Goal: Task Accomplishment & Management: Complete application form

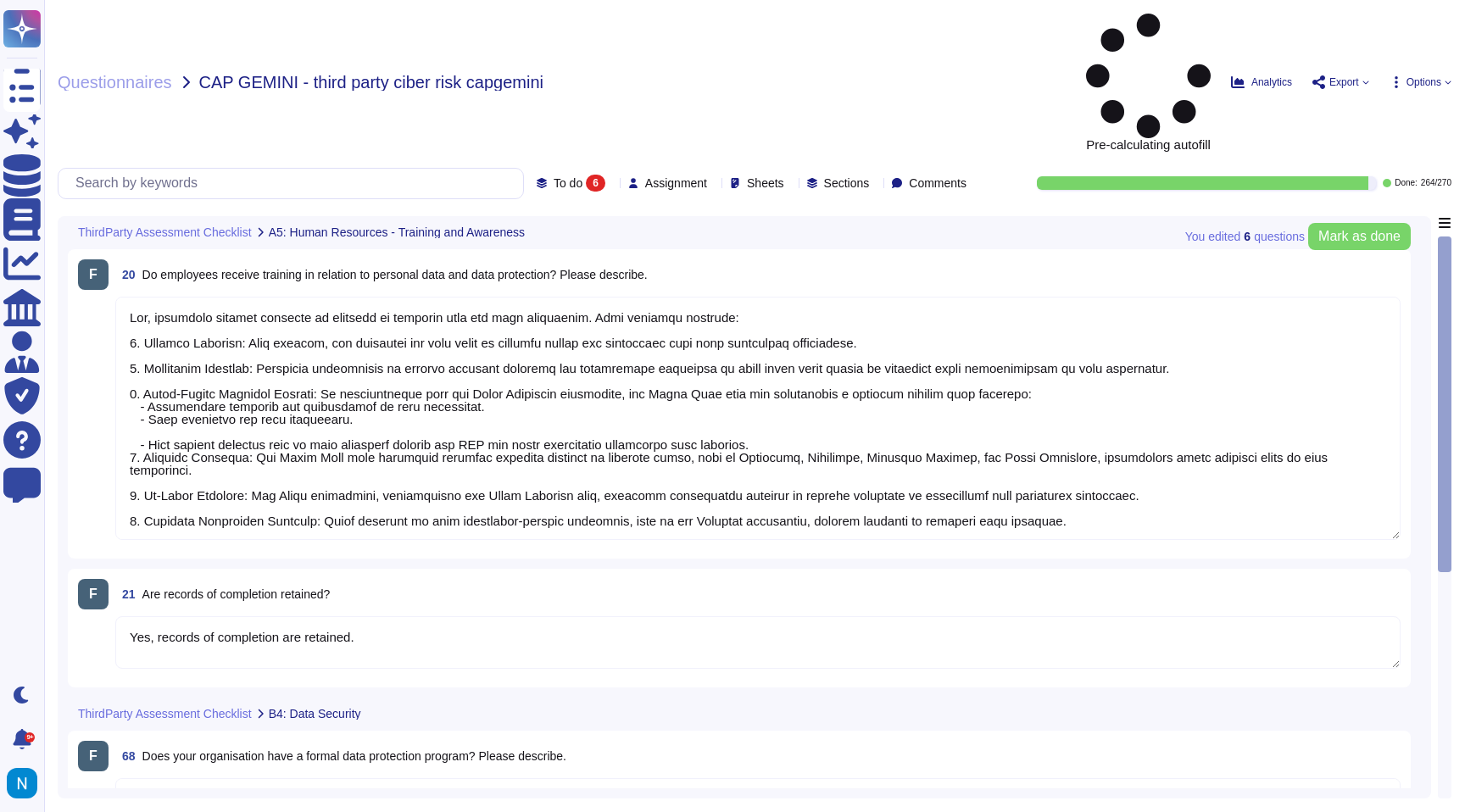
type textarea "Yes, employees receive training in relation to personal data and data protectio…"
type textarea "Yes, records of completion are retained."
type textarea "Swile has implemented a comprehensive data protection program that includes a d…"
type textarea "Yes, Swile has carried out Data Protection Impact Assessments (DPIAs) in collab…"
type textarea "Swile has implemented a comprehensive data protection program that includes a d…"
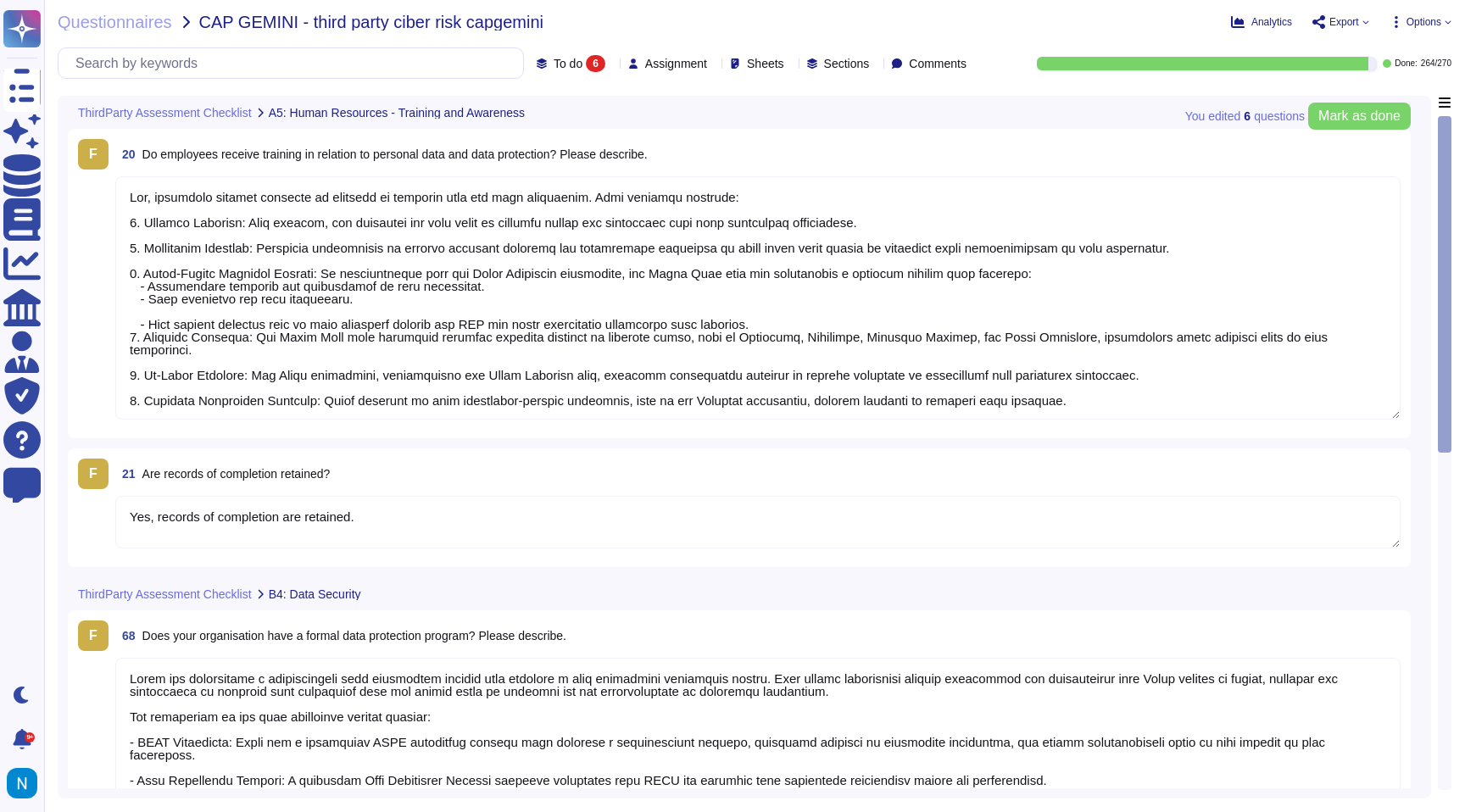
click at [612, 200] on icon at bounding box center [802, 309] width 380 height 217
click at [549, 109] on div "All 270" at bounding box center [558, 107] width 137 height 19
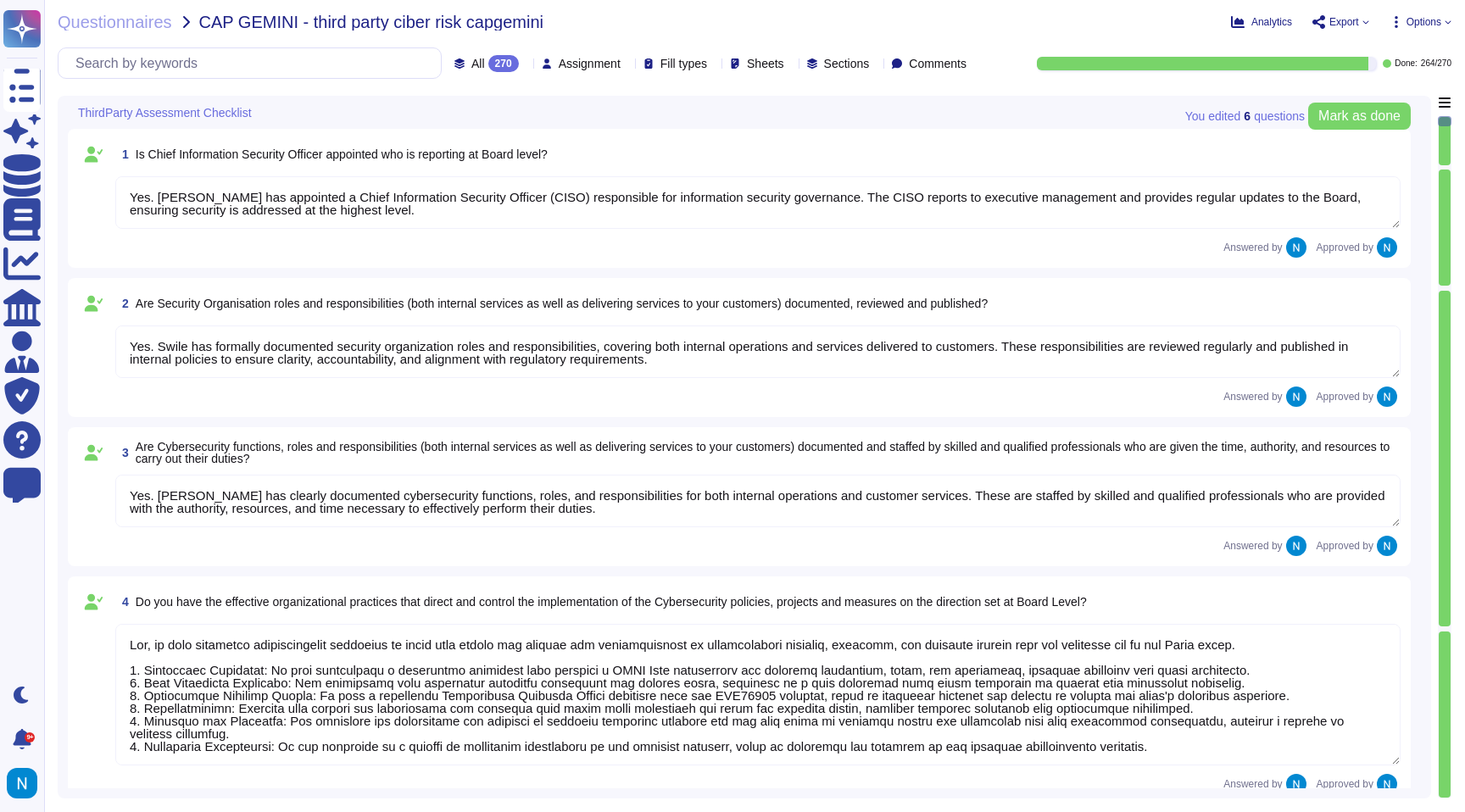
type textarea "Yes. Swile has appointed a Chief Information Security Officer (CISO) responsibl…"
type textarea "Yes. Swile has formally documented security organization roles and responsibili…"
type textarea "Yes. Swile has clearly documented cybersecurity functions, roles, and responsib…"
type textarea "Yes, we have effective organizational practices in place that direct and contro…"
type textarea "Yes, a Risk Assessment is performed at least annually, and the results are revi…"
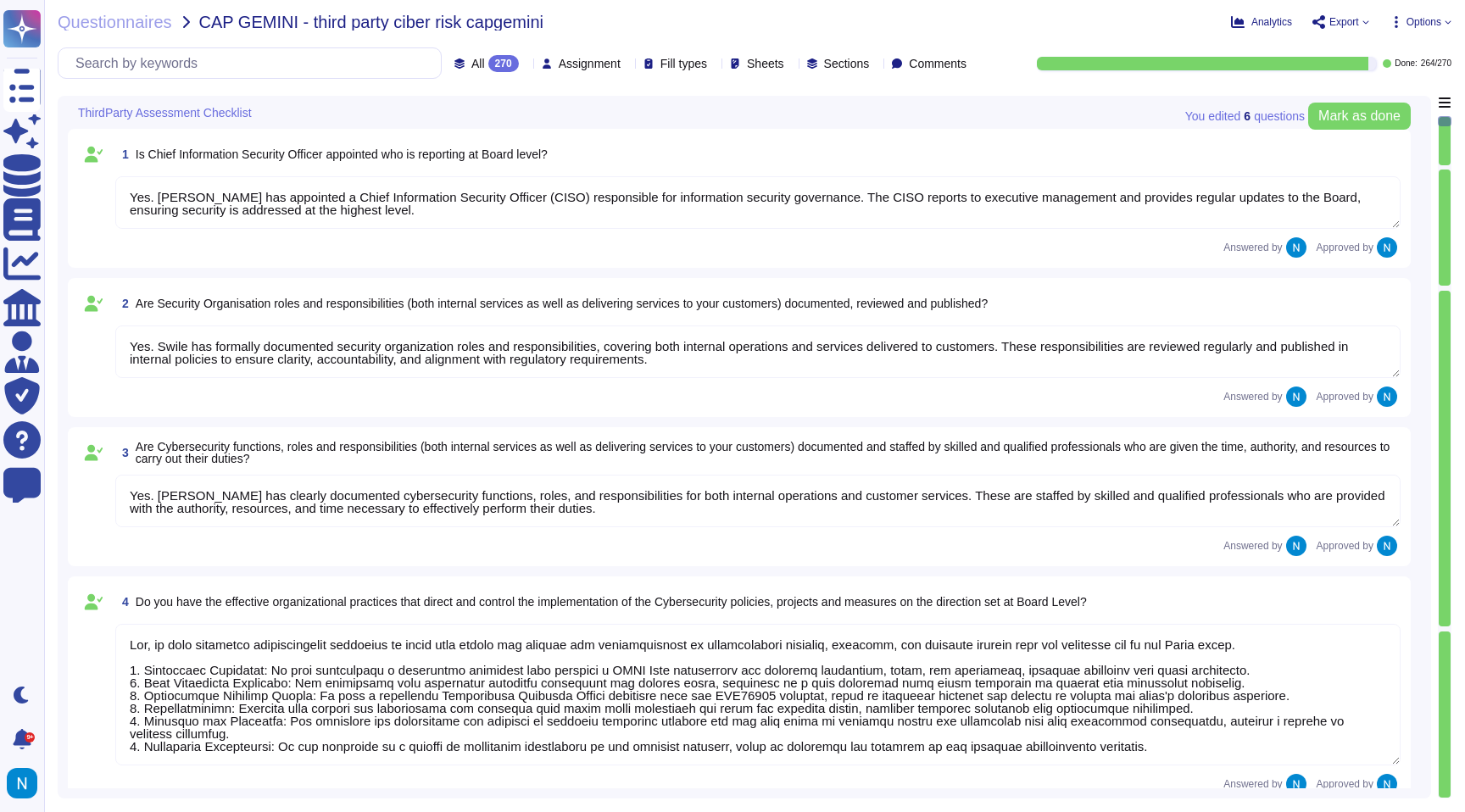
type textarea "Yes, the results of risk and threat assessments are utilized to ensure coherenc…"
type textarea "Yes, procedures have been established to achieve segregation of duties, includi…"
drag, startPoint x: 584, startPoint y: 149, endPoint x: 134, endPoint y: 153, distance: 450.0
click at [134, 153] on div "1 Is Chief Information Security Officer appointed who is reporting at Board lev…" at bounding box center [758, 154] width 1285 height 31
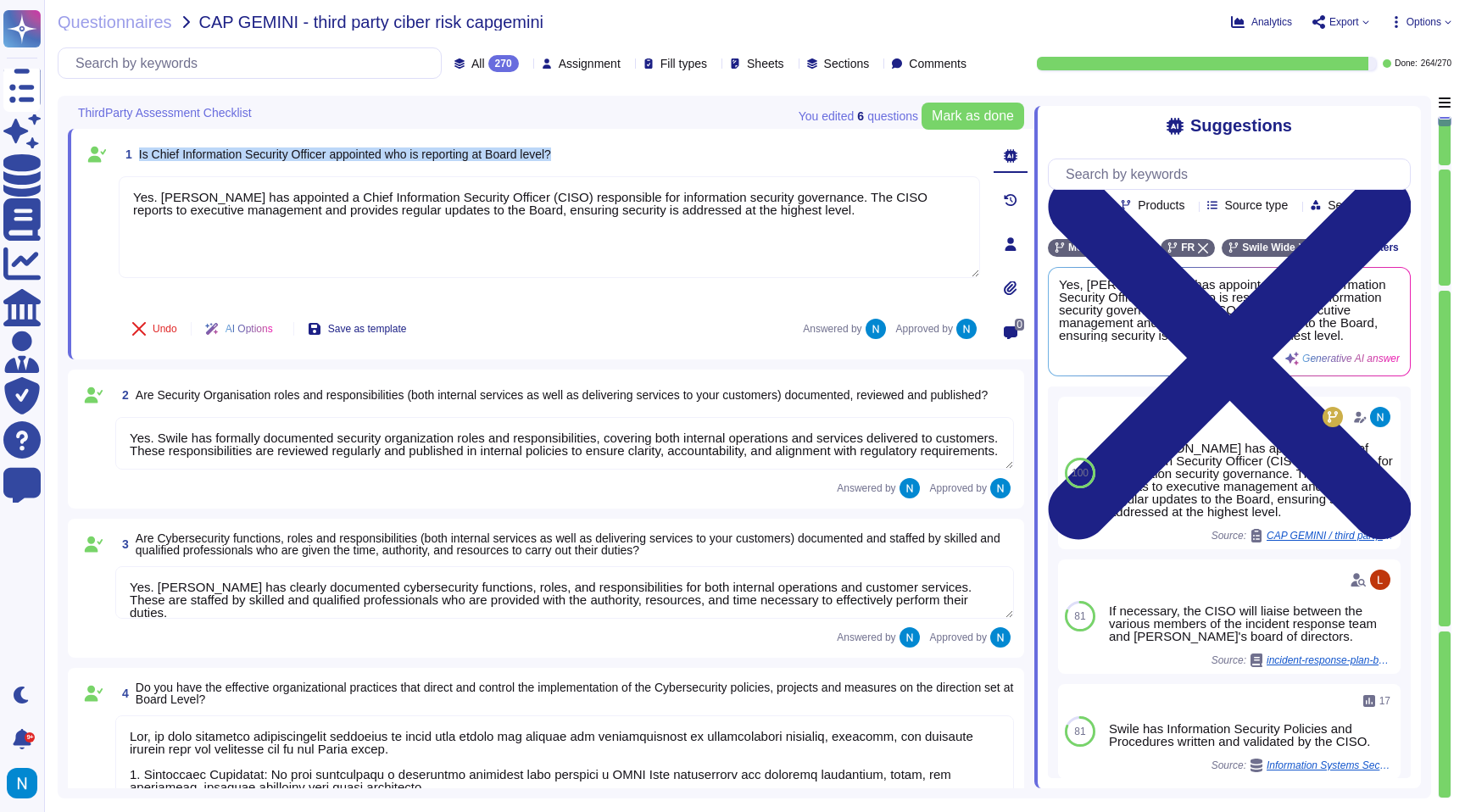
drag, startPoint x: 591, startPoint y: 155, endPoint x: 138, endPoint y: 154, distance: 453.0
click at [138, 154] on div "1 Is Chief Information Security Officer appointed who is reporting at Board lev…" at bounding box center [549, 154] width 862 height 31
copy span "Is Chief Information Security Officer appointed who is reporting at Board level?"
click at [247, 61] on input "text" at bounding box center [254, 63] width 374 height 30
paste input "Is Chief Information Security Officer appointed who is reporting at Board level?"
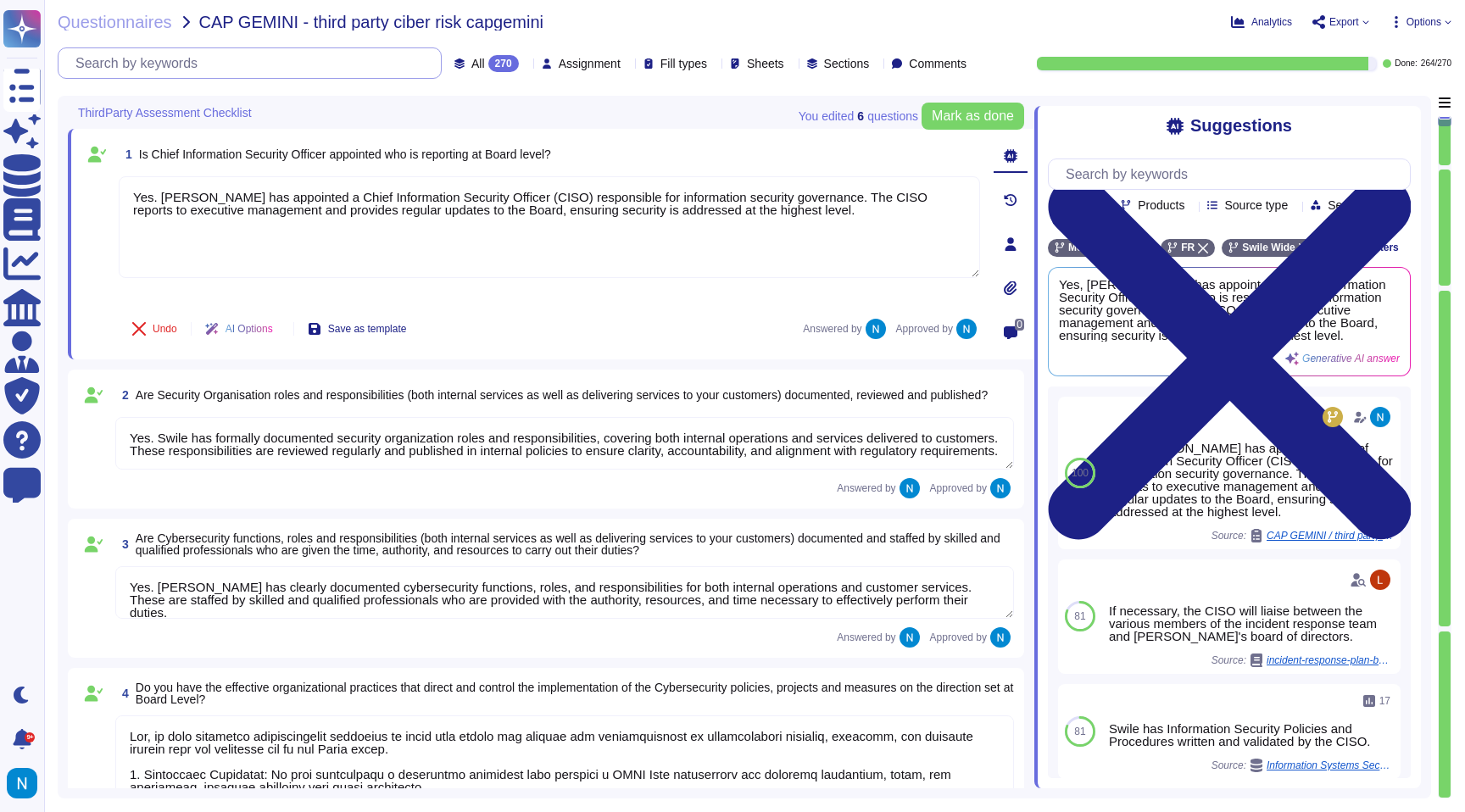
scroll to position [0, 232]
type input "Is Chief Information Security Officer appointed who is reporting at Board level?"
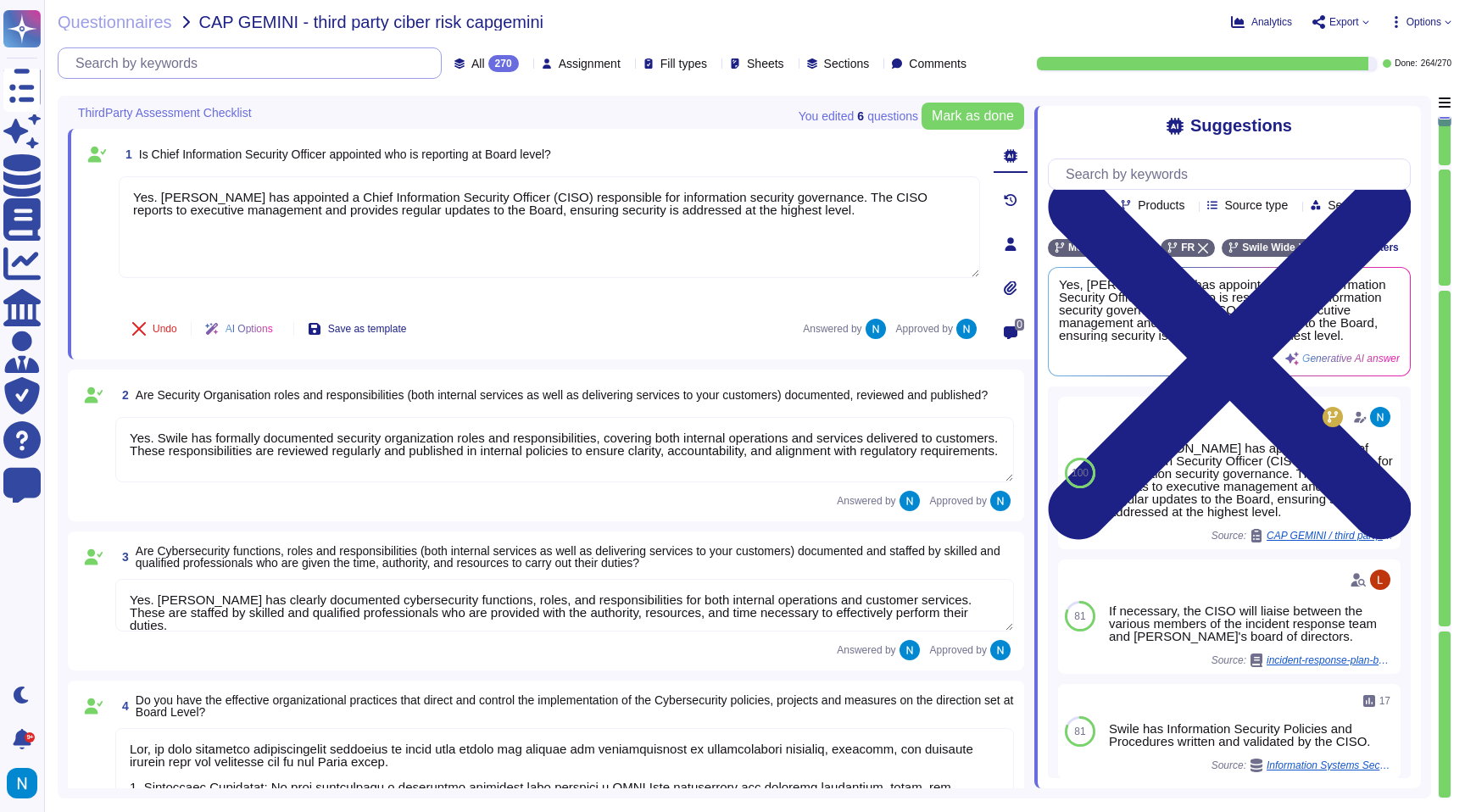
type textarea "Yes, we have effective organizational practices in place that direct and contro…"
type textarea "Yes, a Risk Assessment is performed at least annually, and the results are revi…"
type textarea "Yes, the results of risk and threat assessments are utilized to ensure coherenc…"
type textarea "Yes. Swile has formally documented security organization roles and responsibili…"
type textarea "Yes. Swile has clearly documented cybersecurity functions, roles, and responsib…"
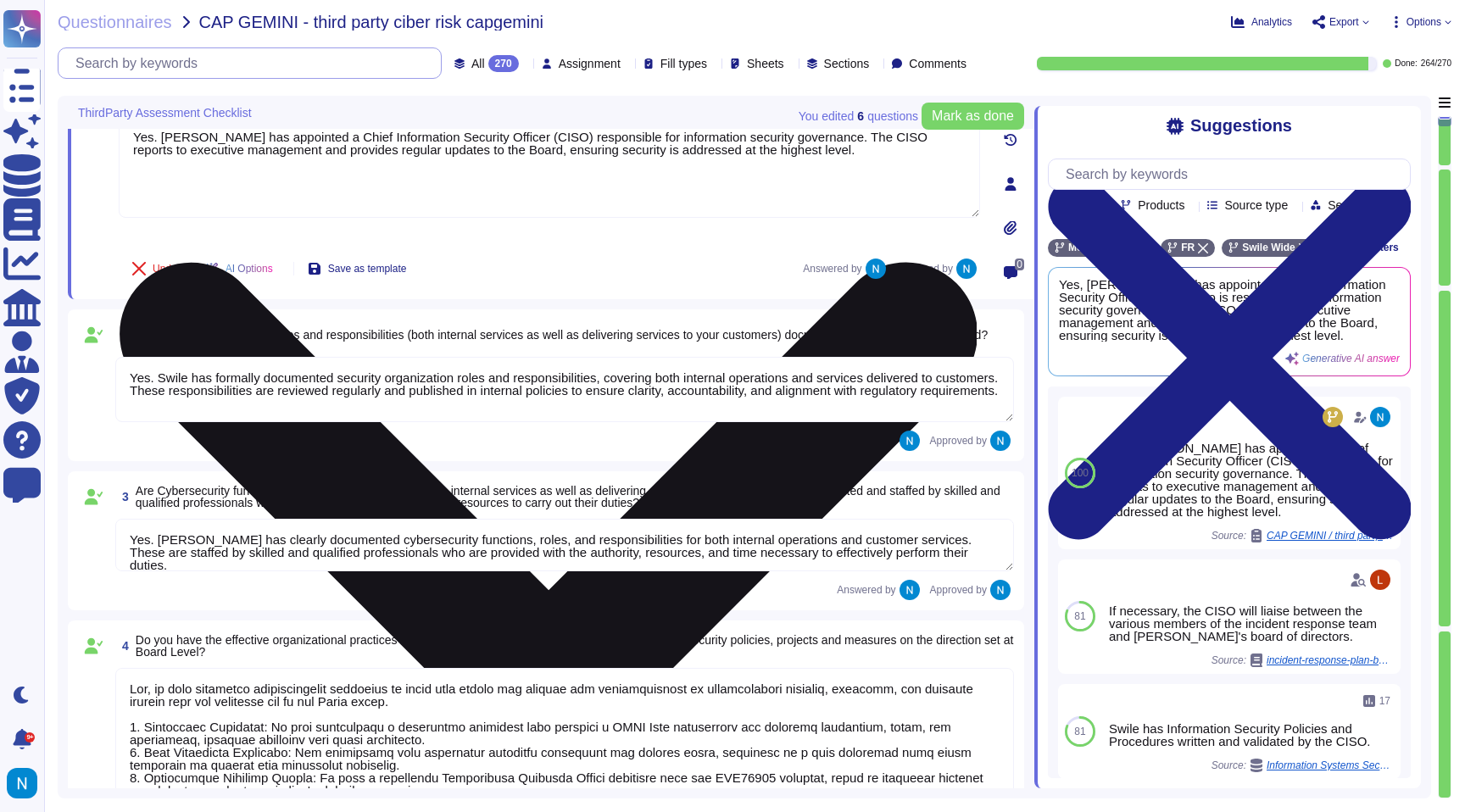
scroll to position [52, 0]
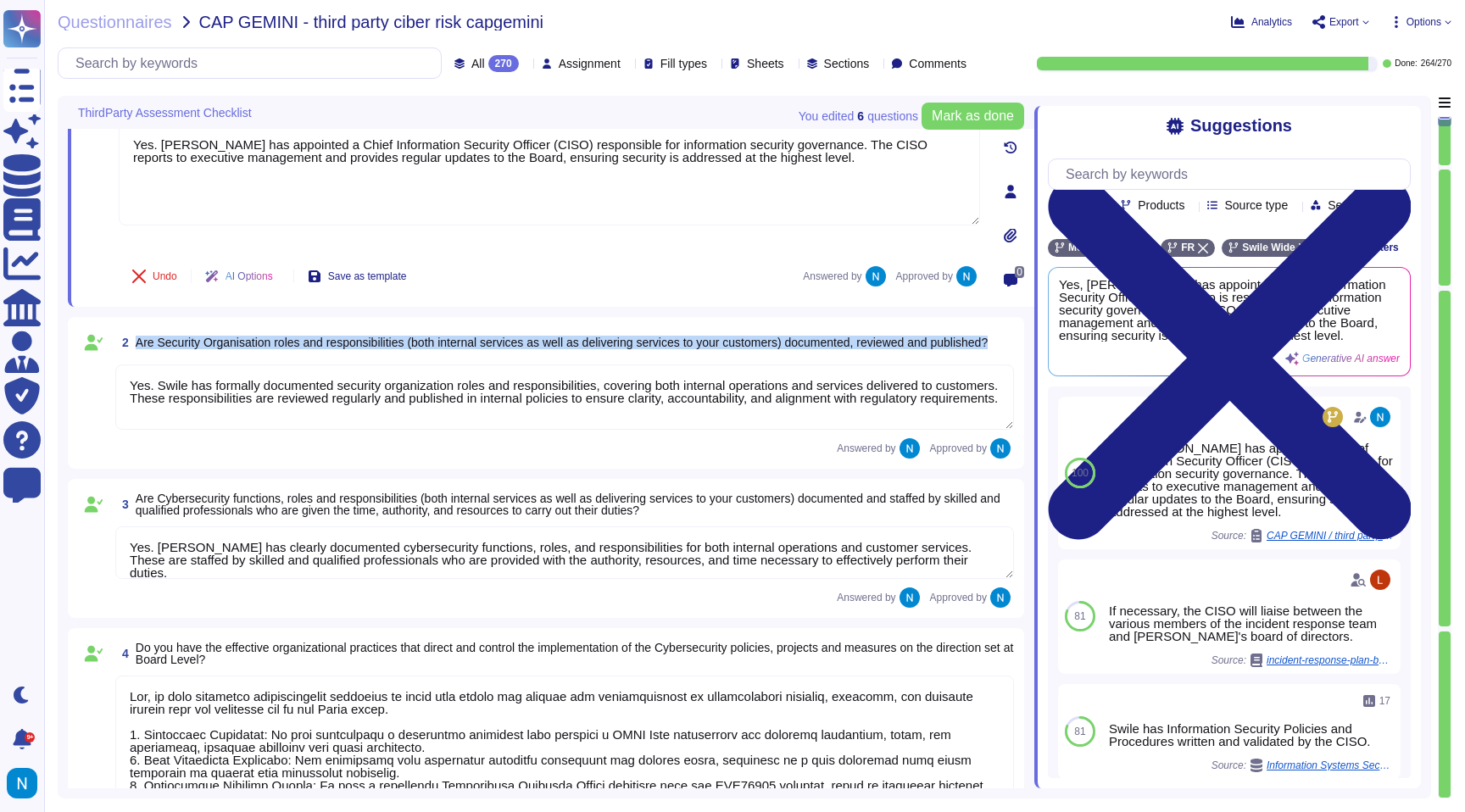
drag, startPoint x: 201, startPoint y: 346, endPoint x: 139, endPoint y: 334, distance: 63.2
click at [139, 336] on span "Are Security Organisation roles and responsibilities (both internal services as…" at bounding box center [561, 342] width 852 height 12
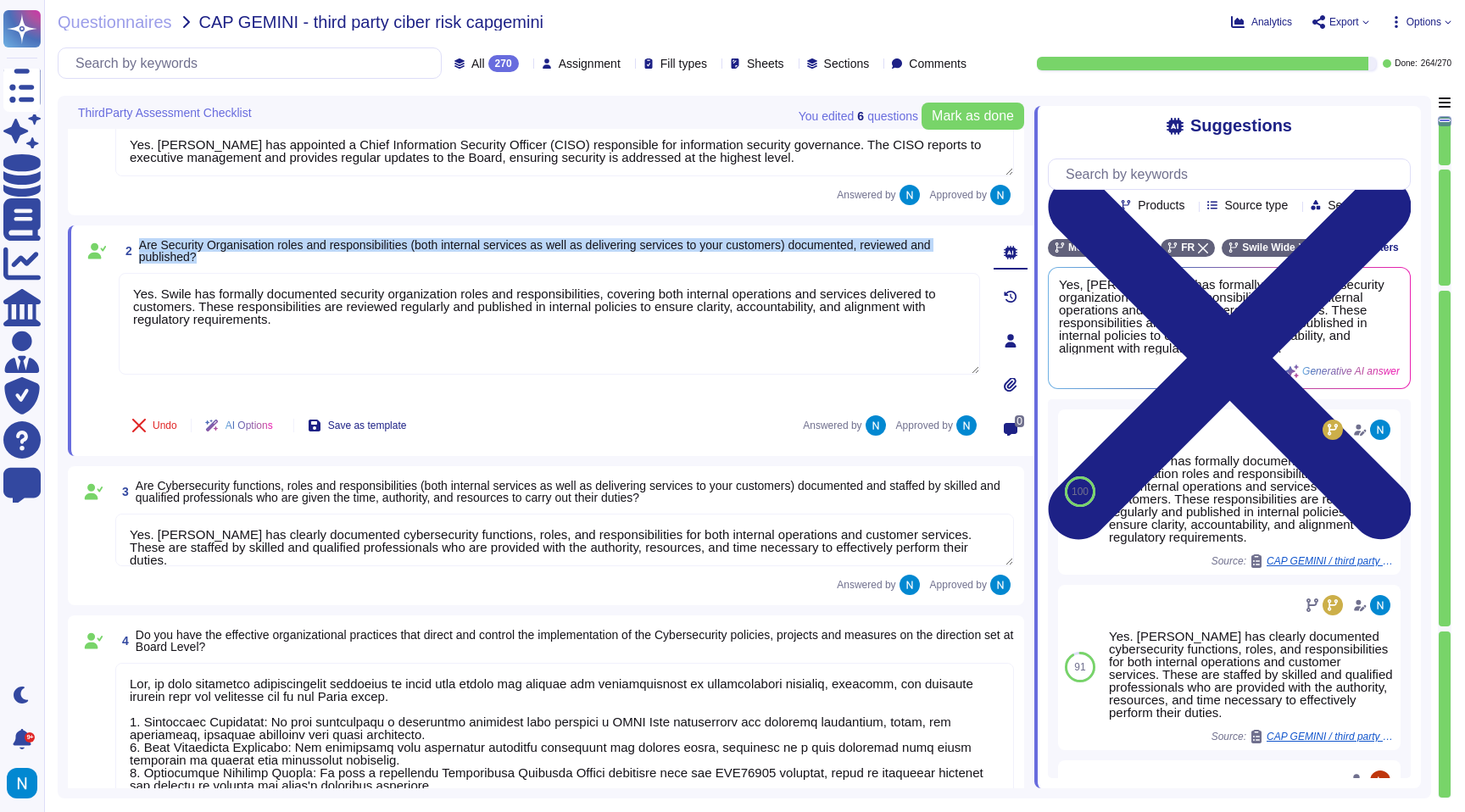
drag, startPoint x: 223, startPoint y: 254, endPoint x: 141, endPoint y: 238, distance: 83.5
click at [141, 238] on span "Are Security Organisation roles and responsibilities (both internal services as…" at bounding box center [535, 251] width 792 height 26
copy span "Are Security Organisation roles and responsibilities (both internal services as…"
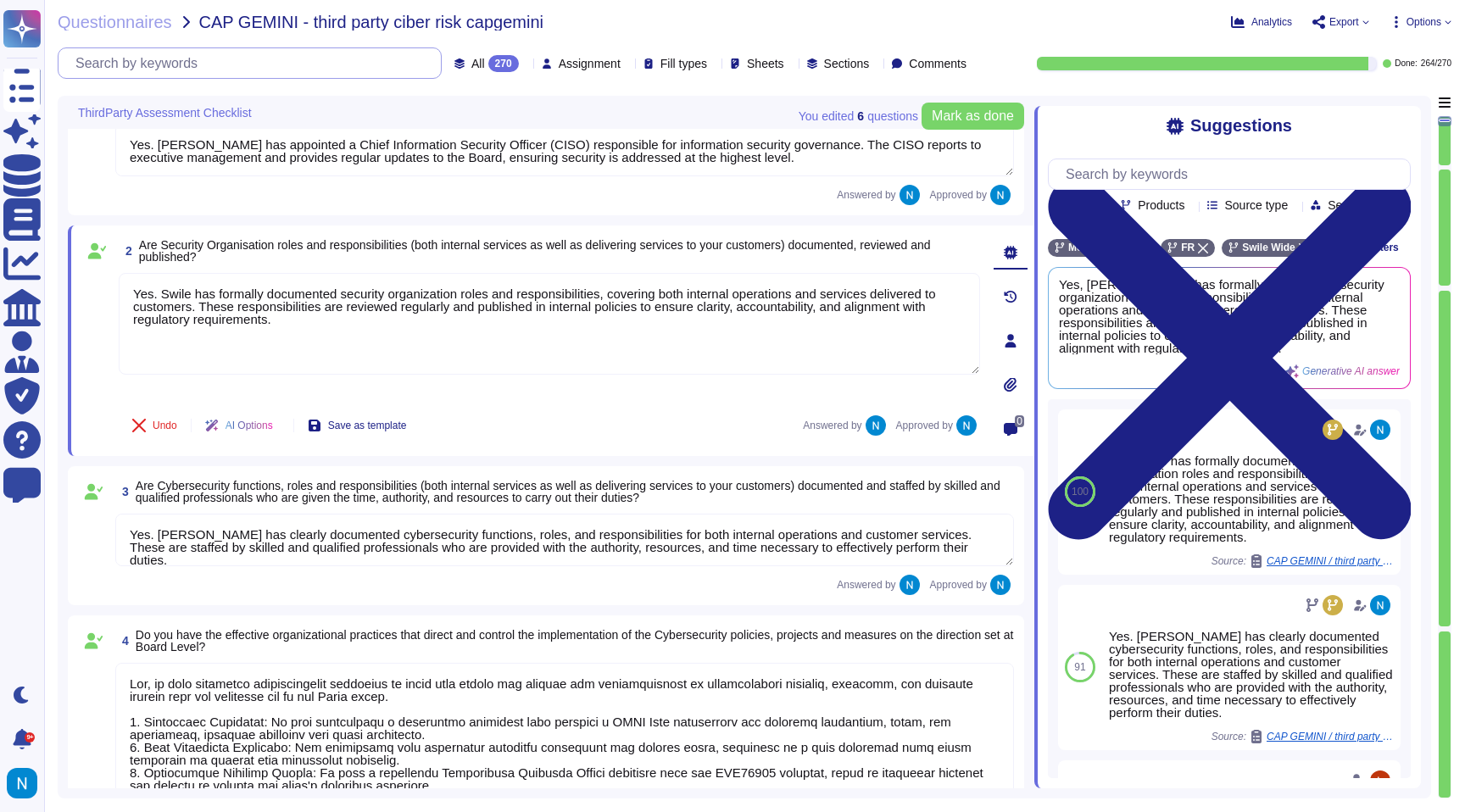
click at [208, 61] on input "text" at bounding box center [254, 63] width 374 height 30
paste input "Are Security Organisation roles and responsibilities (both internal services as…"
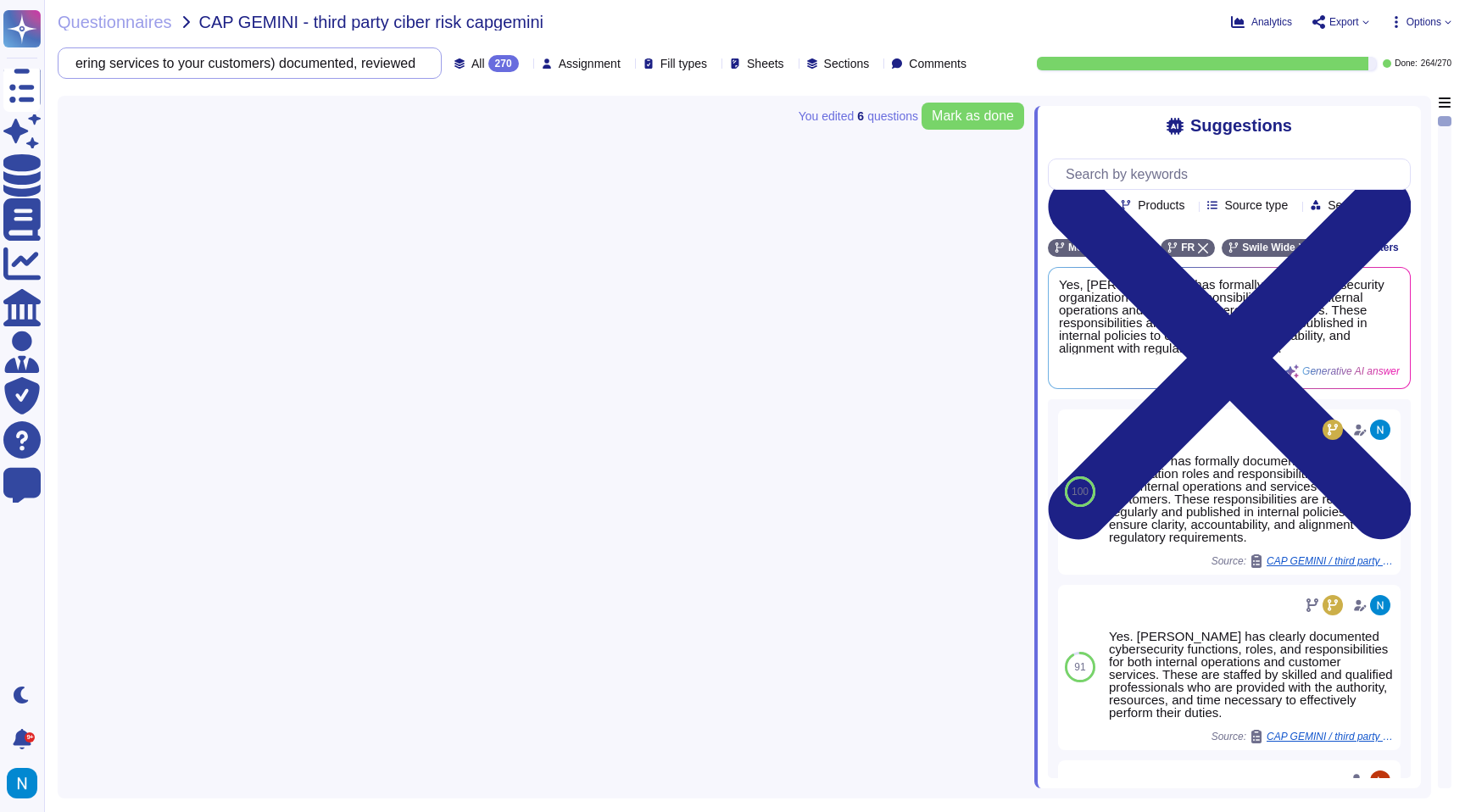
type input "Are Security Organisation roles and responsibilities (both internal services as…"
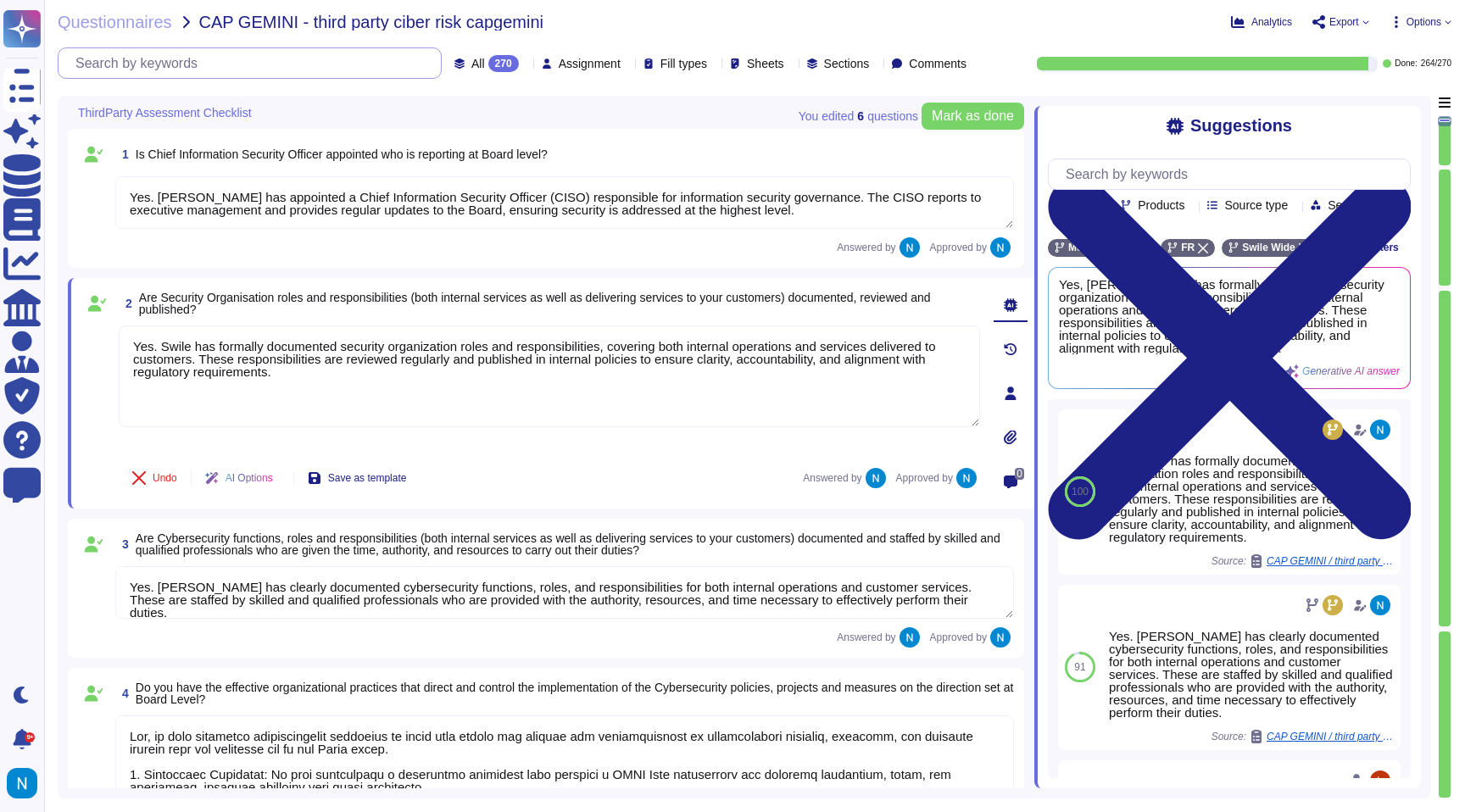
type textarea "Yes. Swile has appointed a Chief Information Security Officer (CISO) responsibl…"
type textarea "Yes. Swile has formally documented security organization roles and responsibili…"
type textarea "Yes. Swile has clearly documented cybersecurity functions, roles, and responsib…"
type textarea "Yes, we have effective organizational practices in place that direct and contro…"
type textarea "Yes, a Risk Assessment is performed at least annually, and the results are revi…"
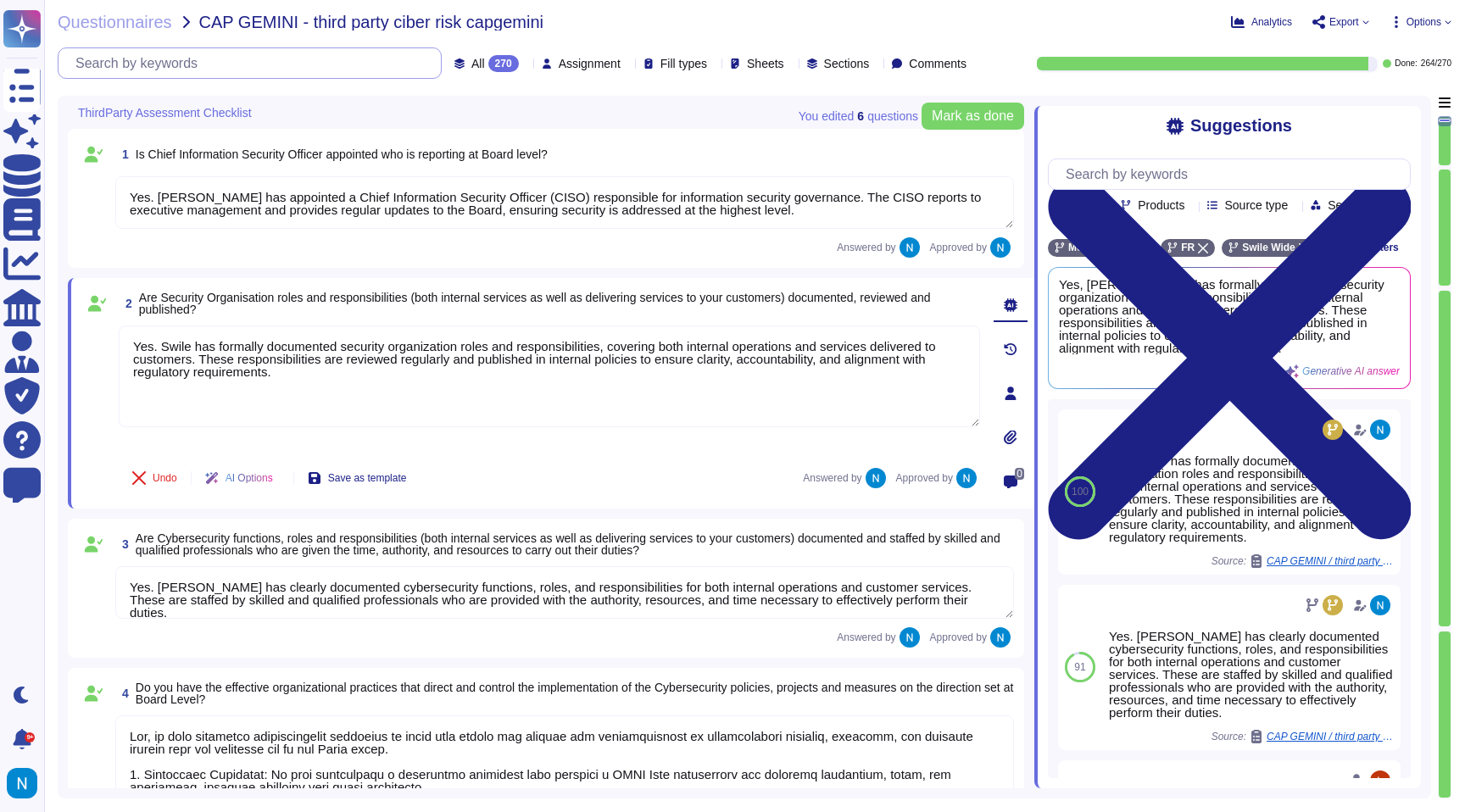
type textarea "Yes, the results of risk and threat assessments are utilized to ensure coherenc…"
click at [1342, 17] on span "Export" at bounding box center [1345, 22] width 30 height 10
click at [1373, 103] on p "Download" at bounding box center [1403, 126] width 60 height 47
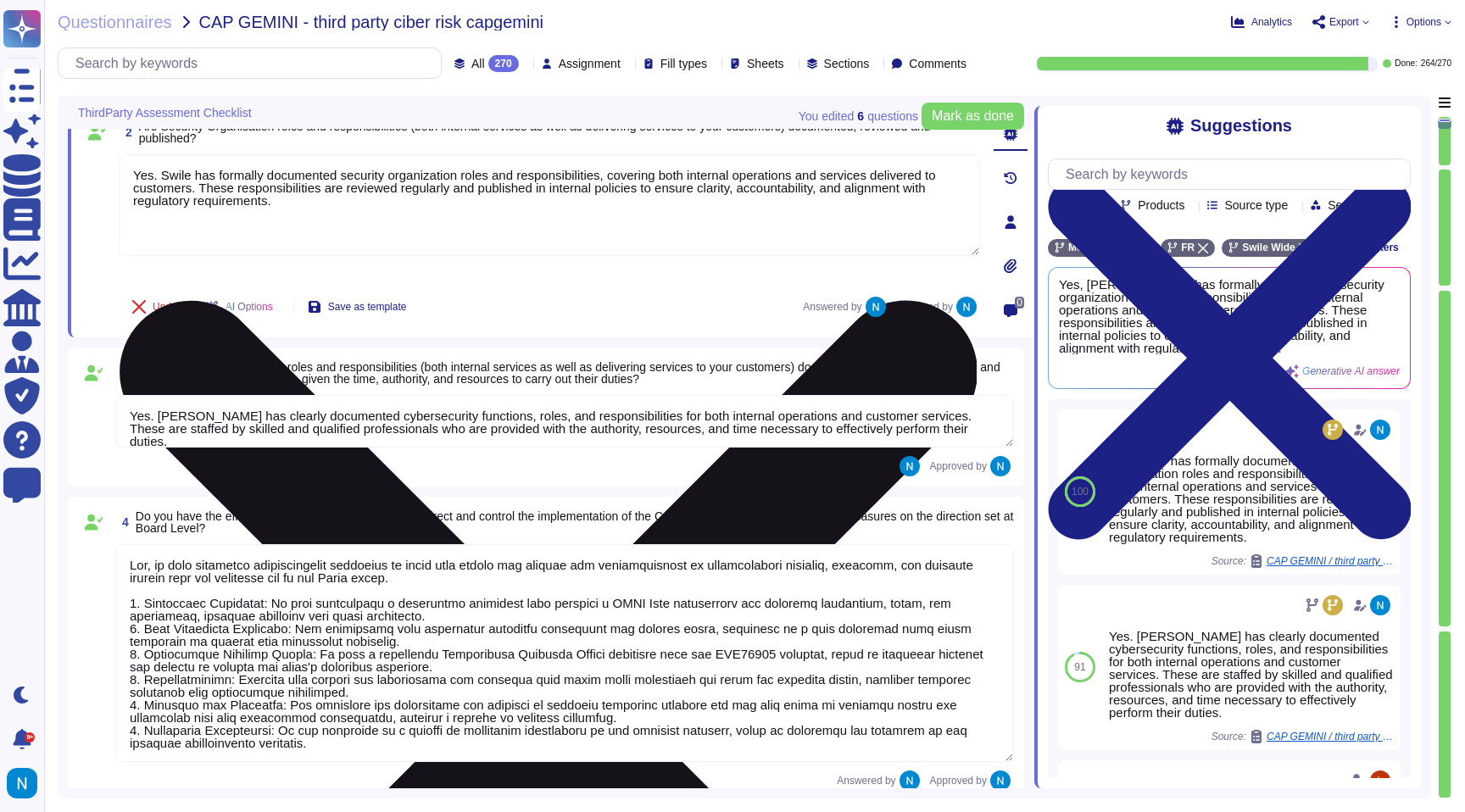
type textarea "Yes, procedures have been established to achieve segregation of duties, includi…"
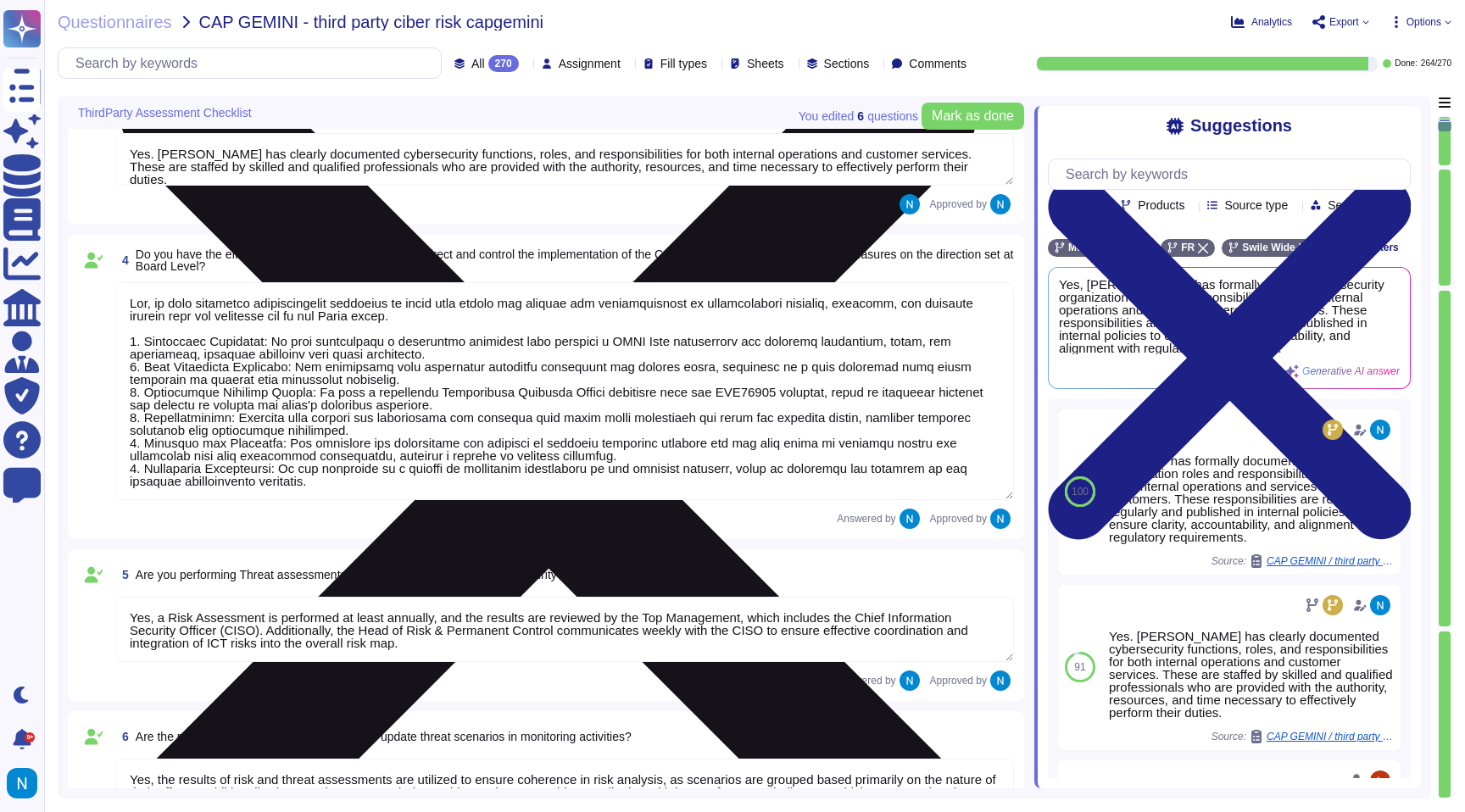
type textarea "Yes, a formal risk assessment process is implemented, which is structured aroun…"
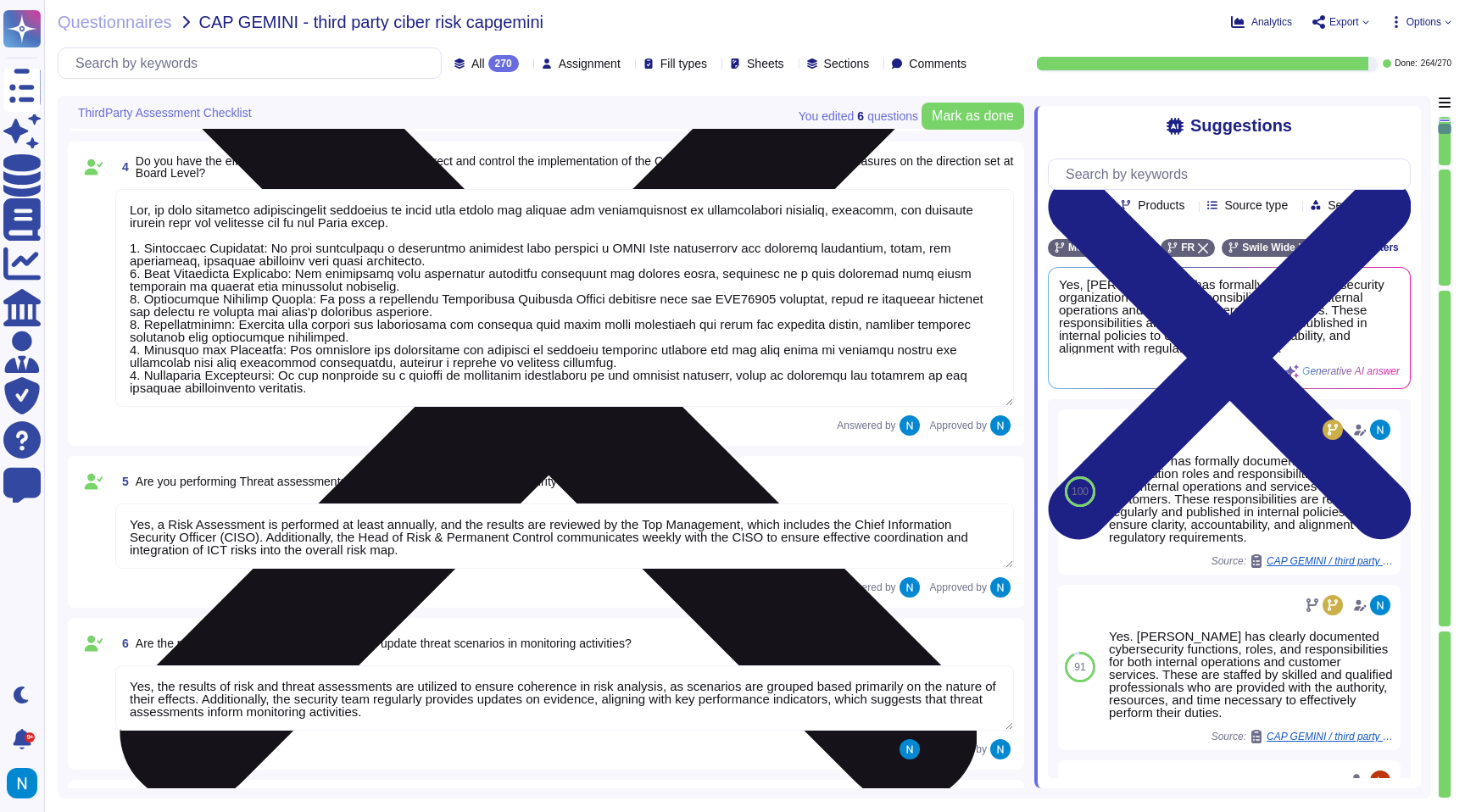
type textarea "Yes, the data centre facility and services are assessed for risk and audited fo…"
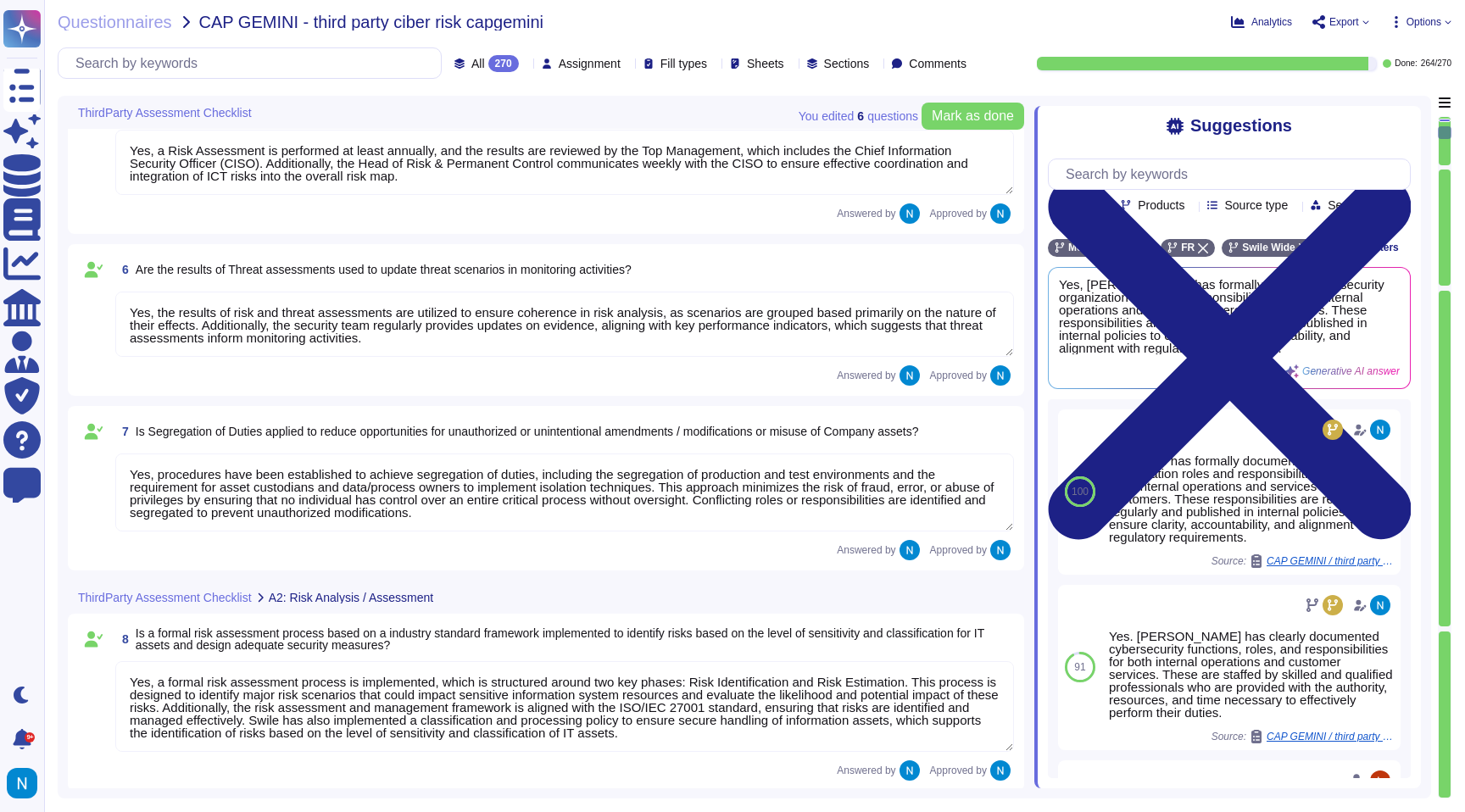
type textarea "Yes, the output from the risk assessment includes the Statement of Applicabilit…"
type textarea "Yes, Swile conducts regular tests to verify the effectiveness of its risk manag…"
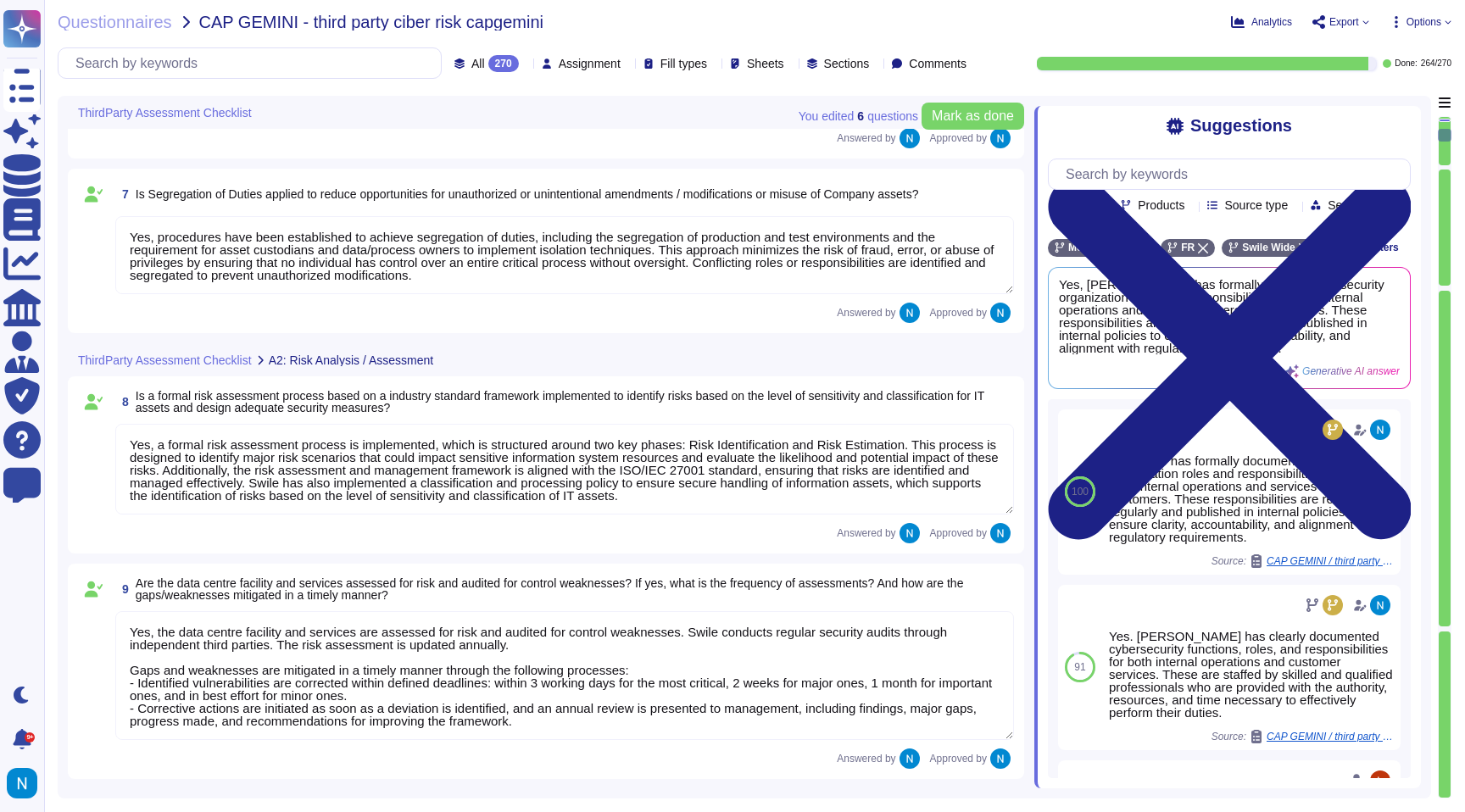
type textarea "Yes, all assets used for operations within service delivery are identified, inv…"
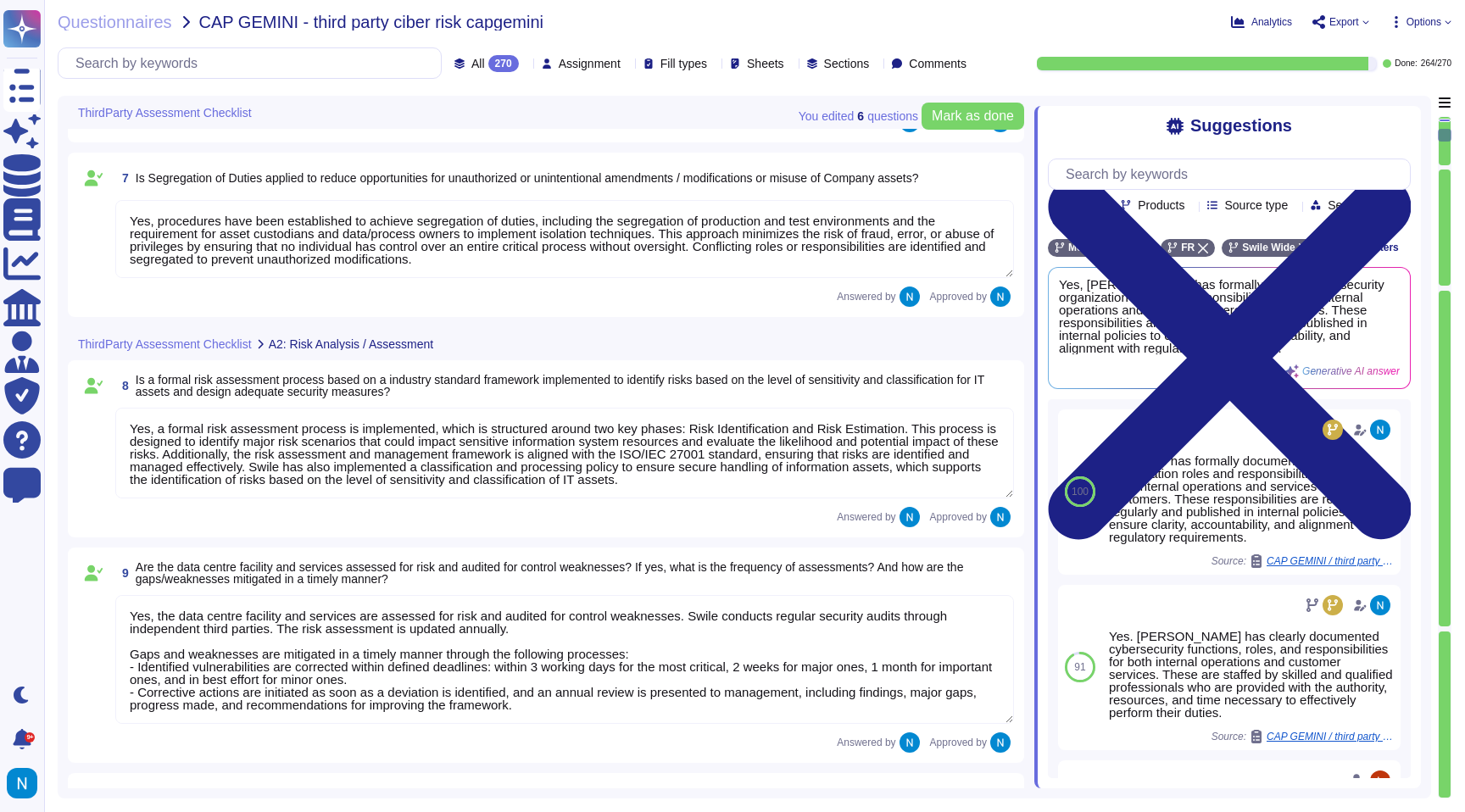
scroll to position [1129, 0]
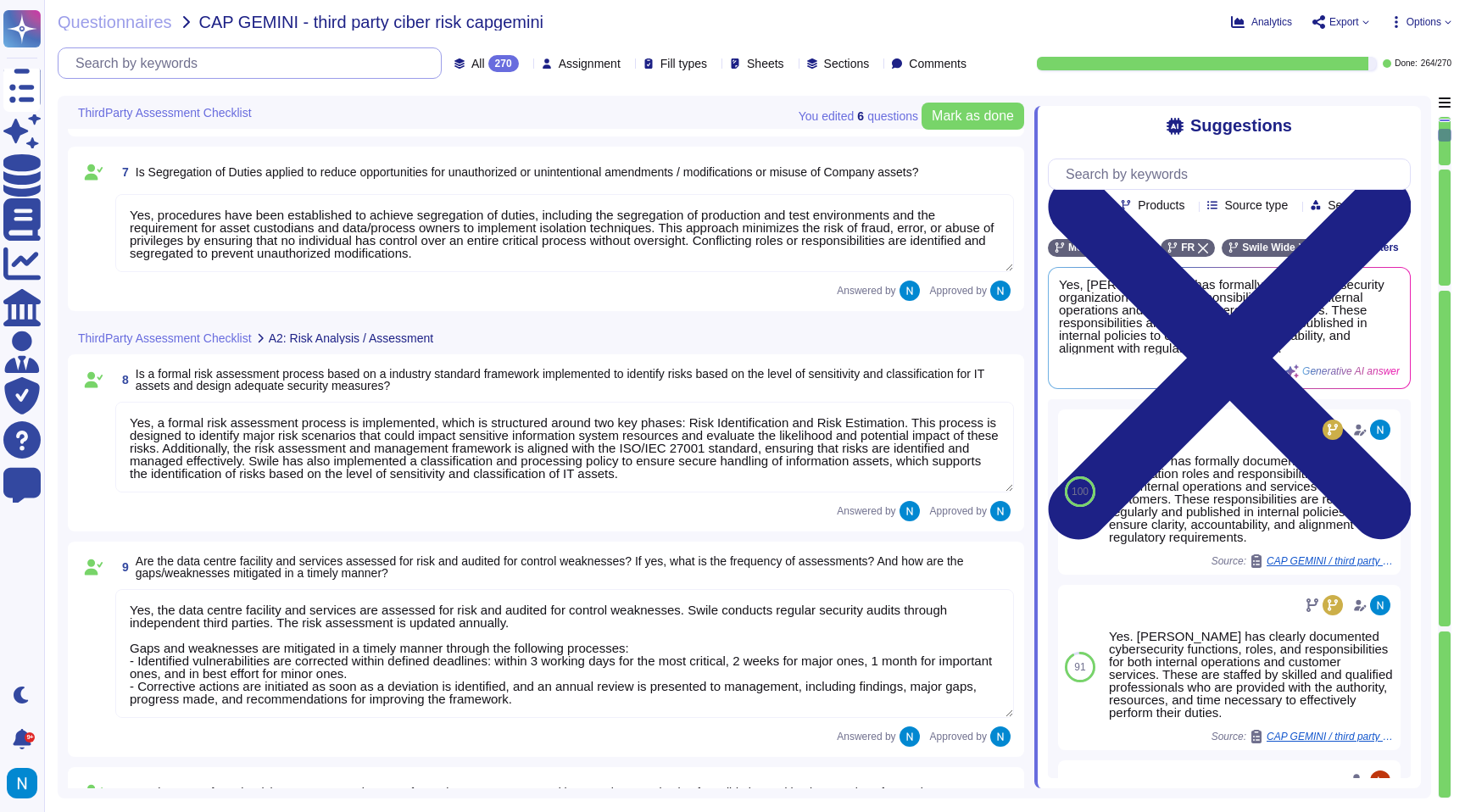
click at [249, 77] on input "text" at bounding box center [254, 63] width 374 height 30
paste input "Do employees receive training in relation to personal data and data protection?…"
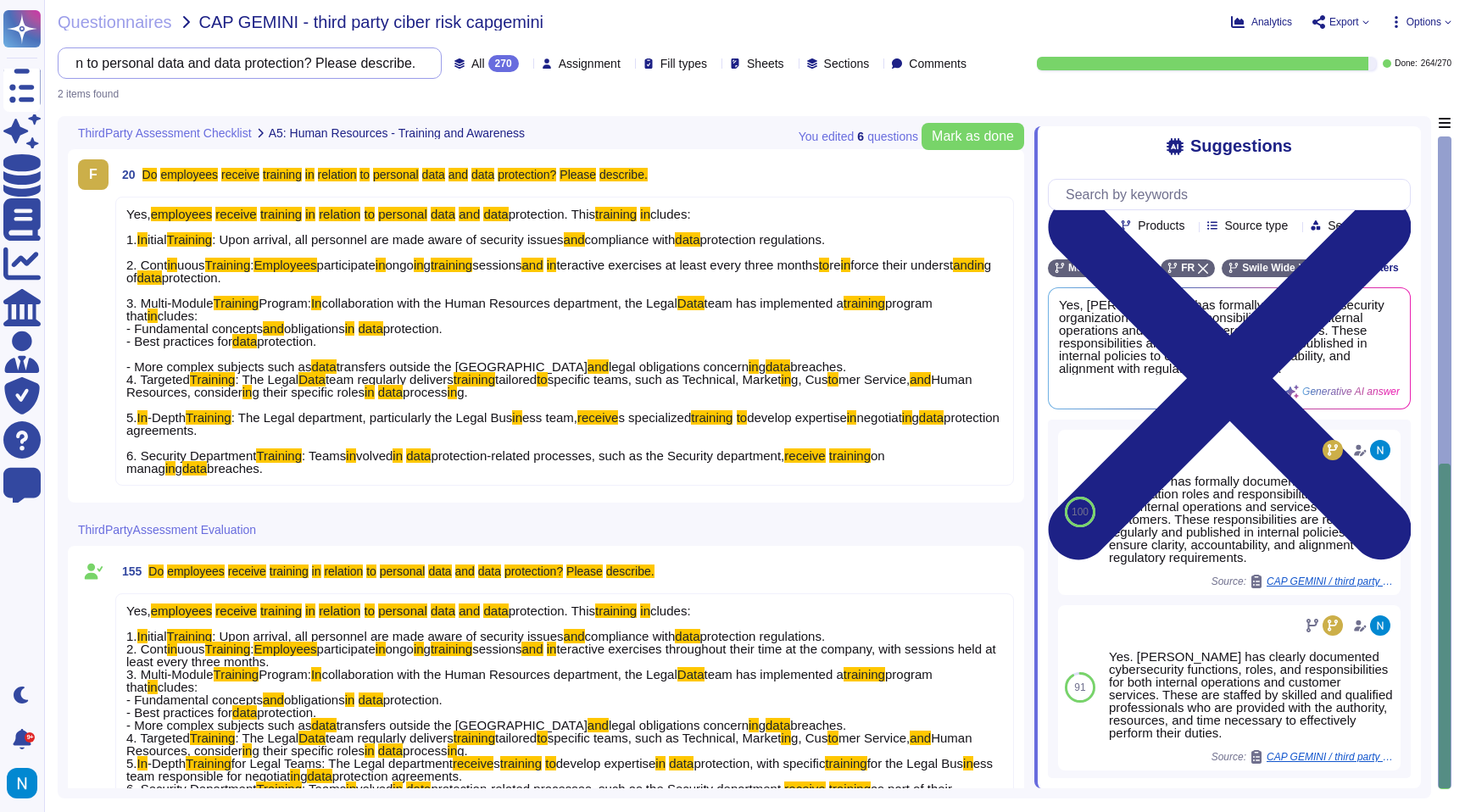
type input "Do employees receive training in relation to personal data and data protection?…"
click at [276, 53] on input "Do employees receive training in relation to personal data and data protection?…" at bounding box center [246, 63] width 357 height 30
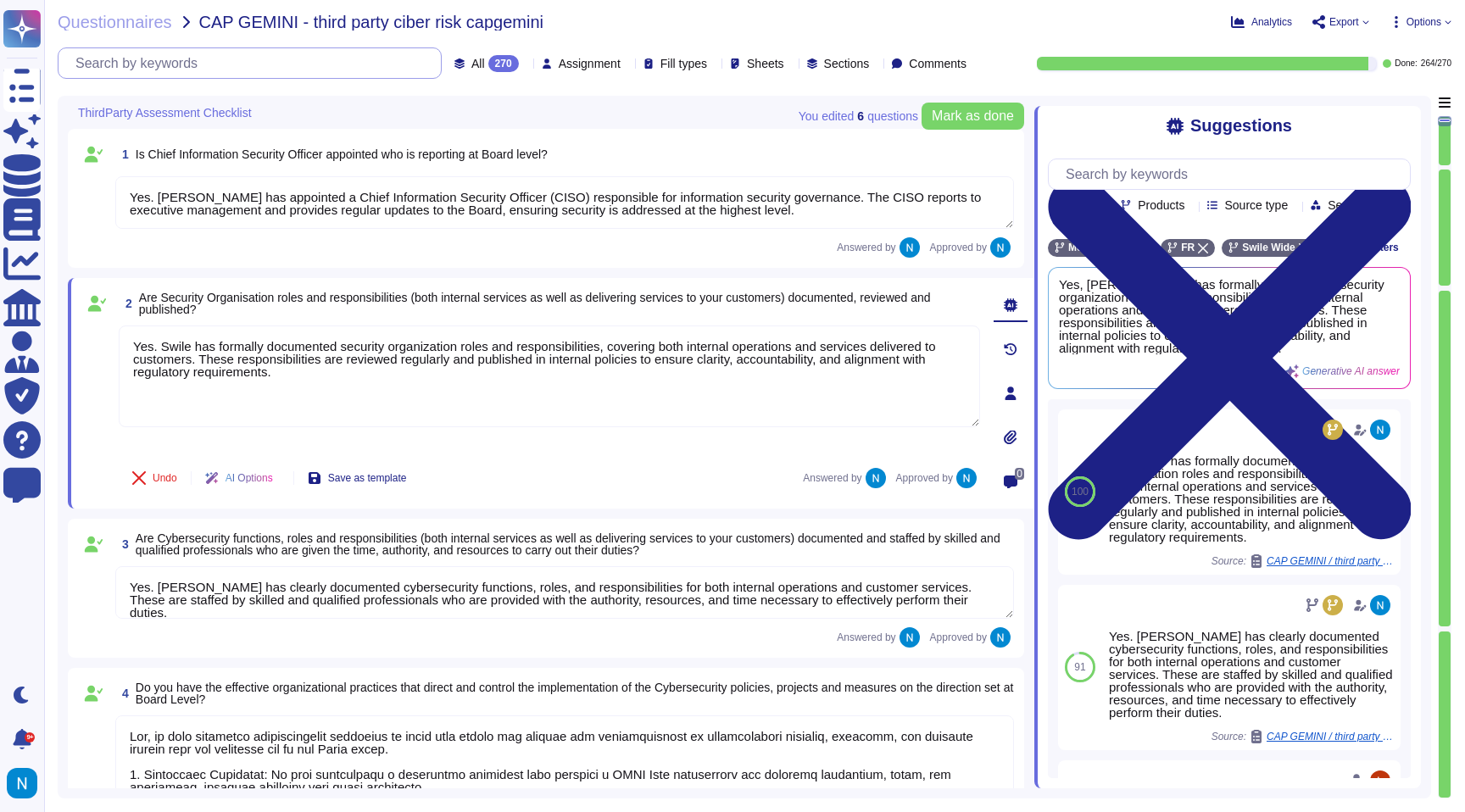
type textarea "Yes, we have effective organizational practices in place that direct and contro…"
type textarea "Yes, a Risk Assessment is performed at least annually, and the results are revi…"
type textarea "Yes, the results of risk and threat assessments are utilized to ensure coherenc…"
type textarea "Yes. Swile has appointed a Chief Information Security Officer (CISO) responsibl…"
type textarea "Yes. Swile has formally documented security organization roles and responsibili…"
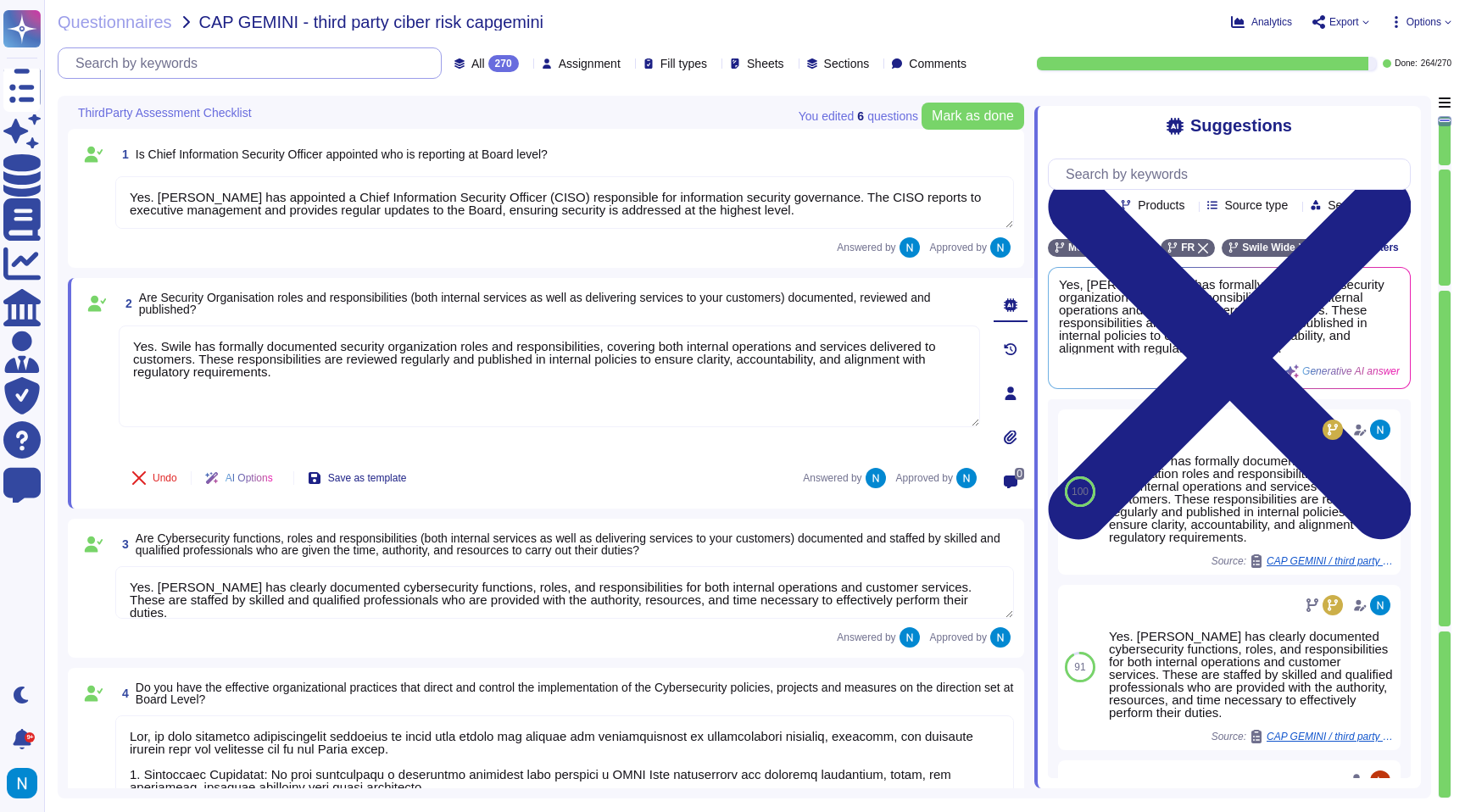
type textarea "Yes. Swile has clearly documented cybersecurity functions, roles, and responsib…"
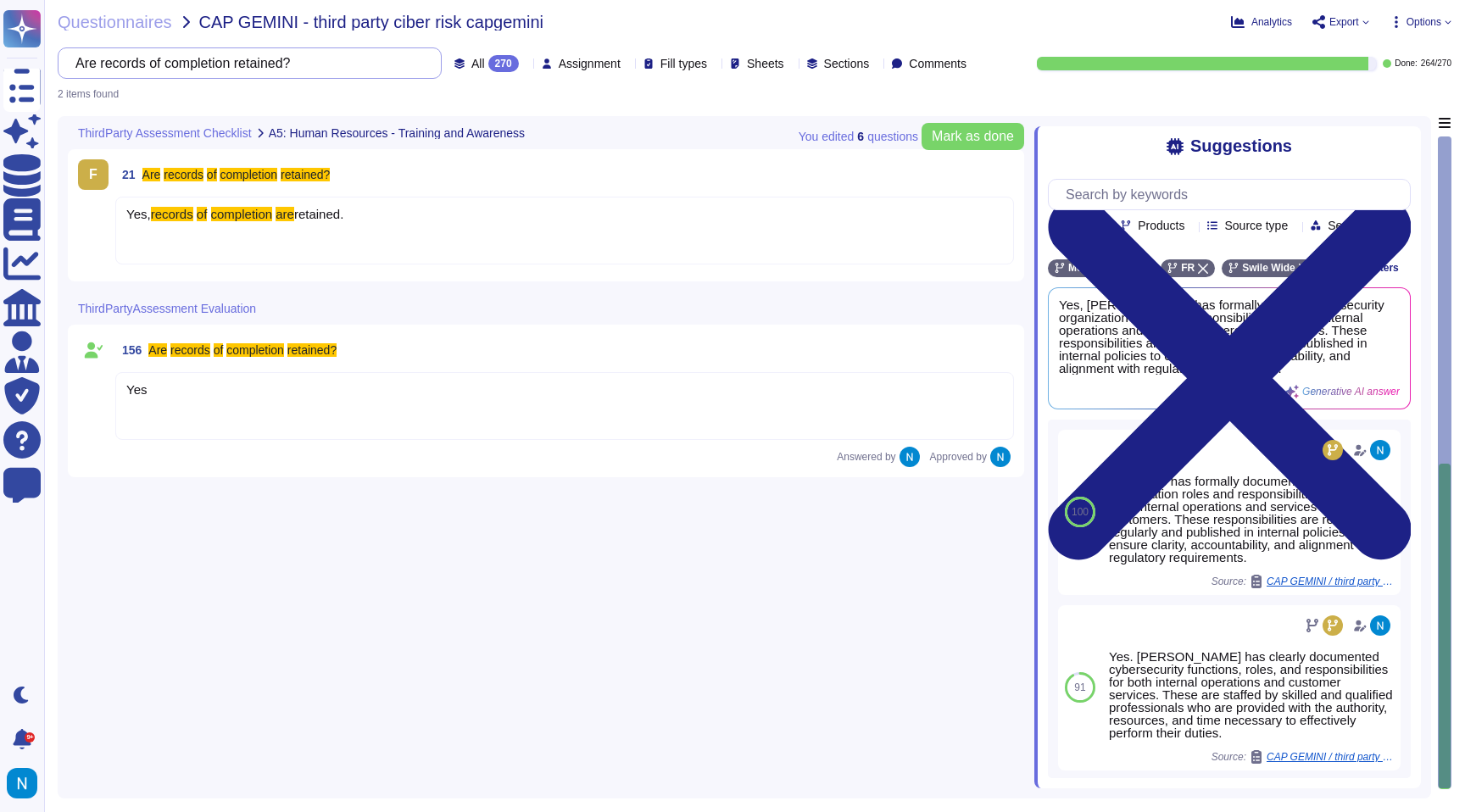
drag, startPoint x: 333, startPoint y: 56, endPoint x: 39, endPoint y: -4, distance: 300.1
click at [39, 0] on html "Questionnaires Skypher Agent Knowledge Base Documents Analytics CAIQ / SIG Admi…" at bounding box center [732, 406] width 1465 height 812
type input "i"
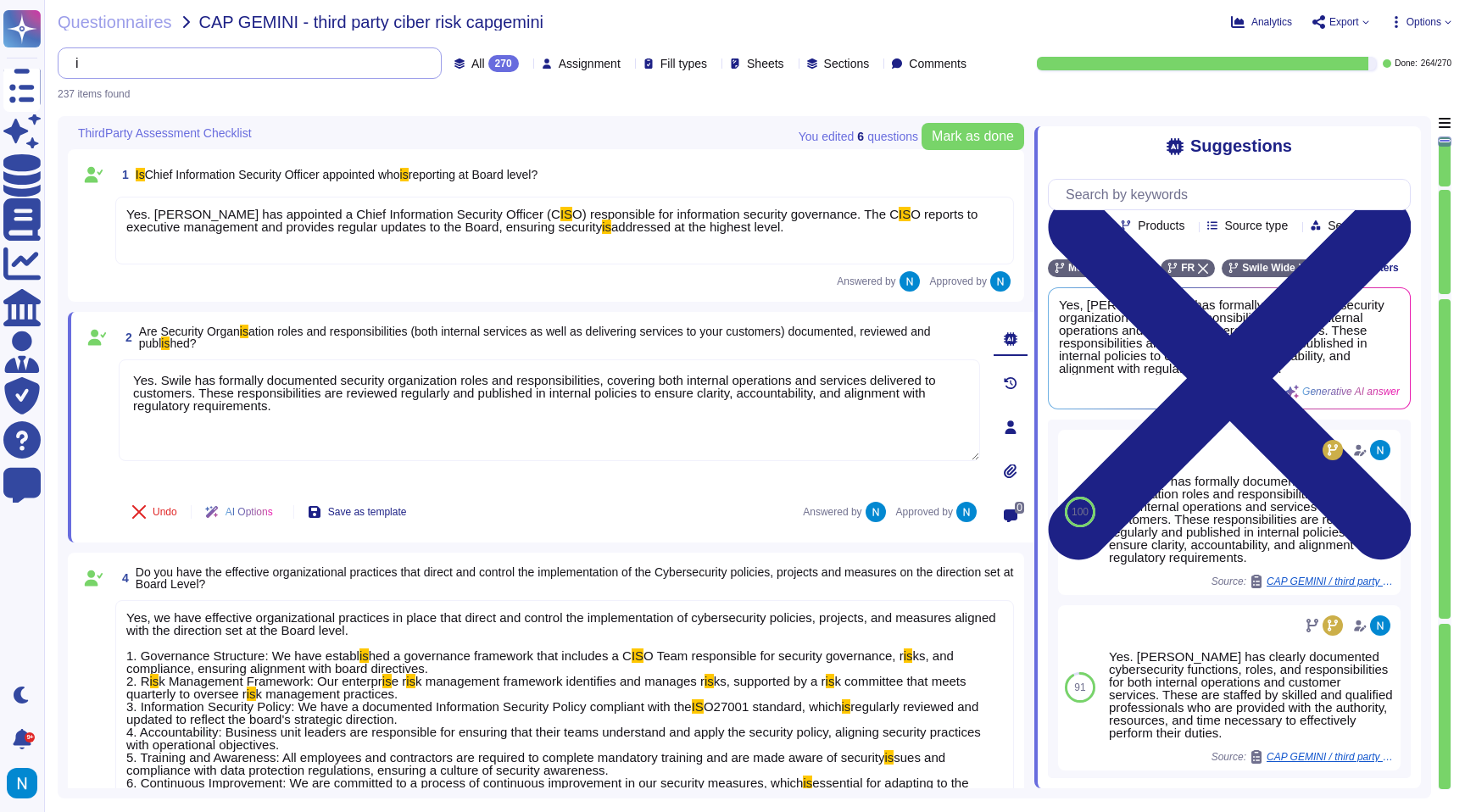
type textarea "Yes. Swile has formally documented security organization roles and responsibili…"
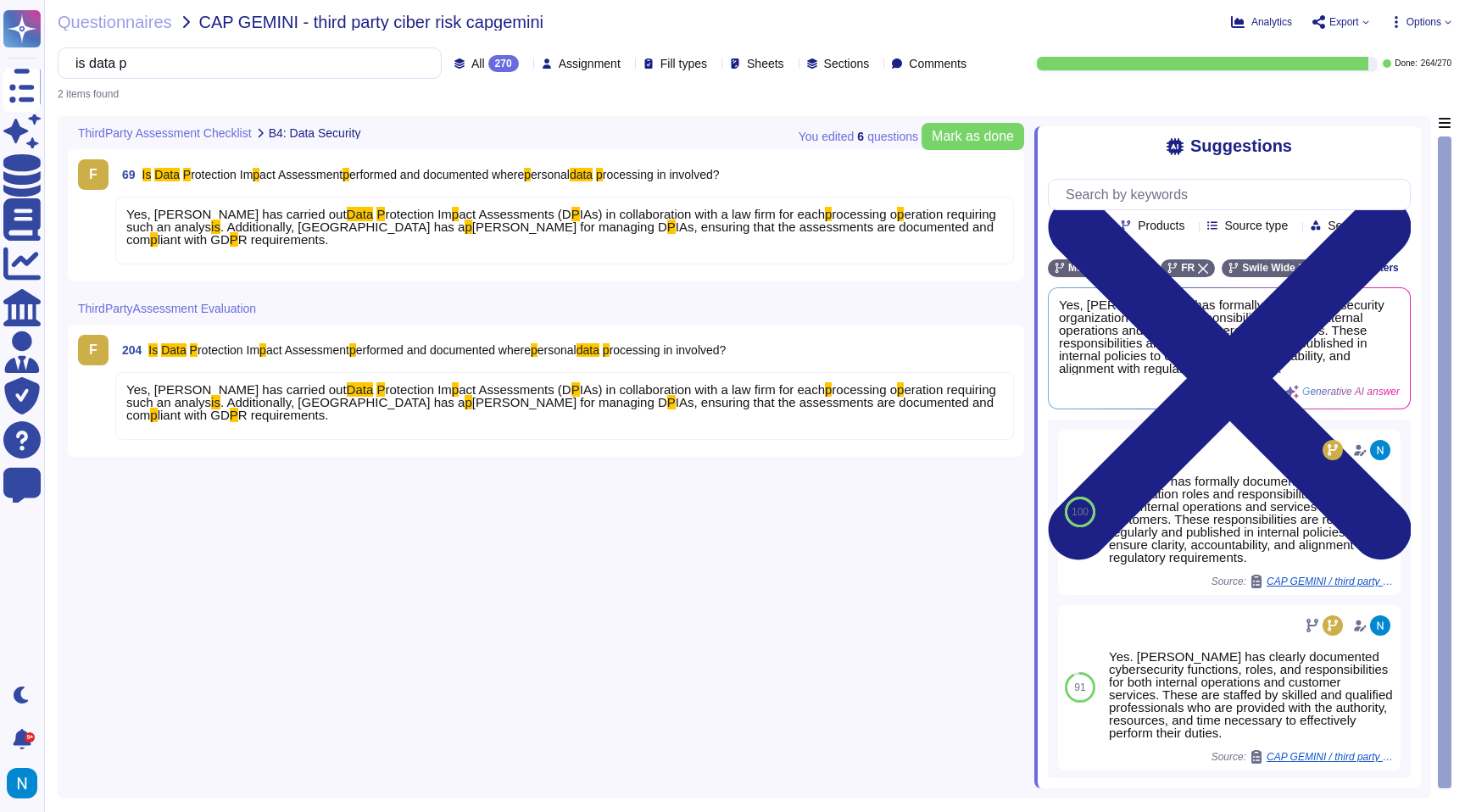
type input "is data p"
